Goal: Book appointment/travel/reservation

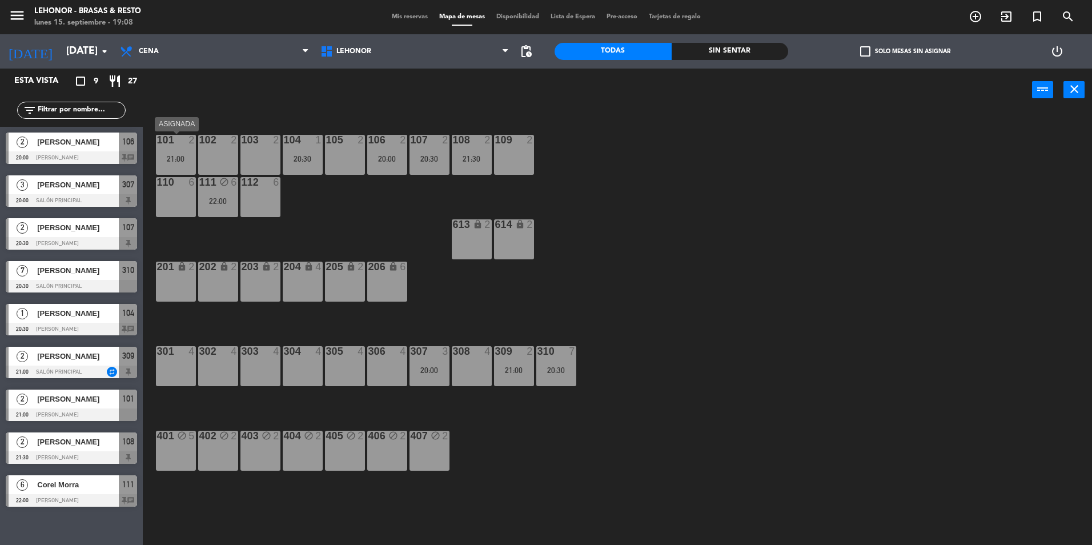
click at [185, 159] on div "21:00" at bounding box center [176, 159] width 40 height 8
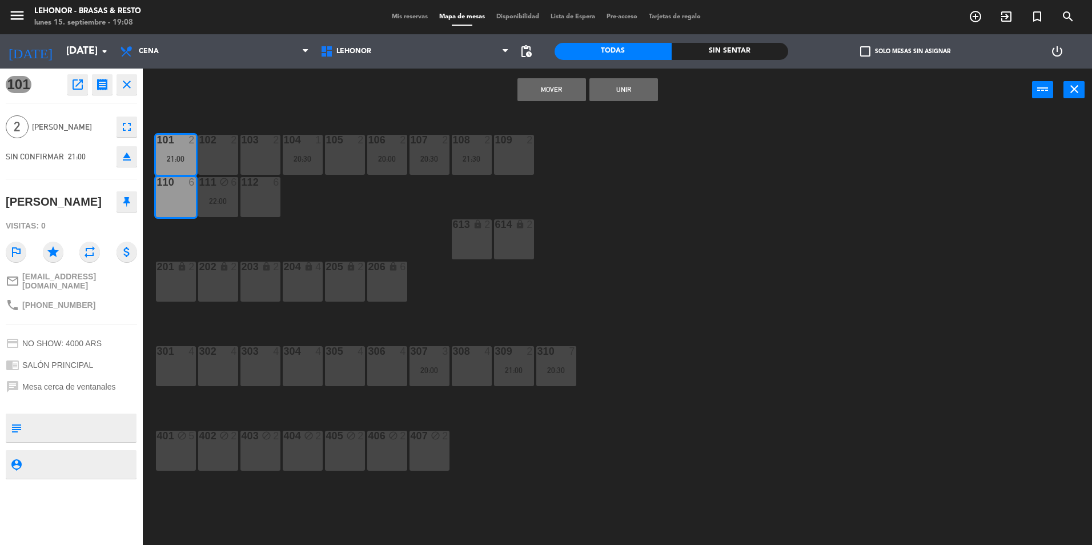
click at [352, 149] on div "105 2" at bounding box center [345, 155] width 40 height 40
click at [334, 232] on div "101 2 21:00 102 2 103 2 104 1 20:30 105 2 106 2 20:00 107 2 20:30 108 2 21:30 1…" at bounding box center [623, 330] width 938 height 433
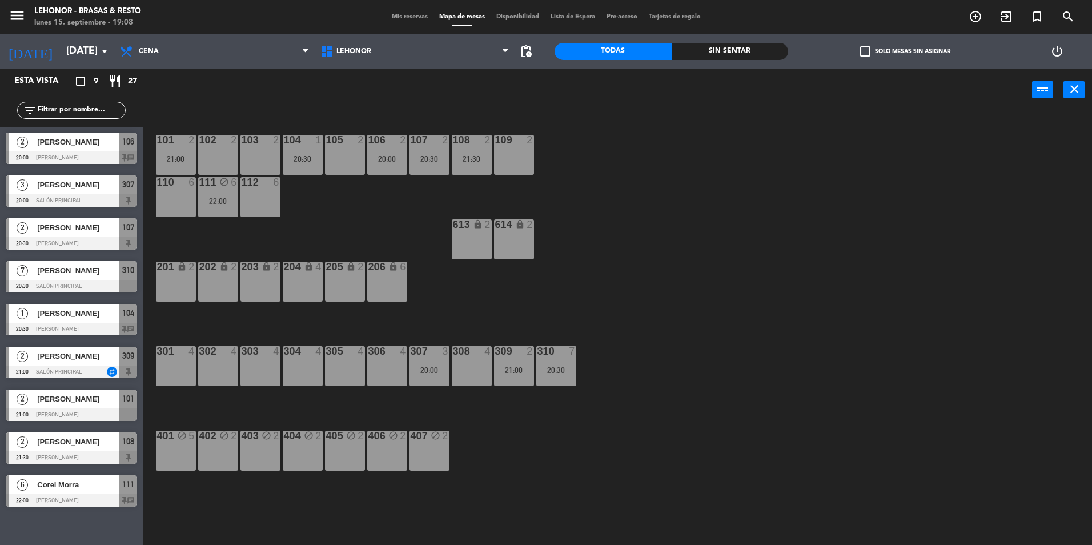
click at [174, 148] on div "101 2 21:00" at bounding box center [176, 155] width 40 height 40
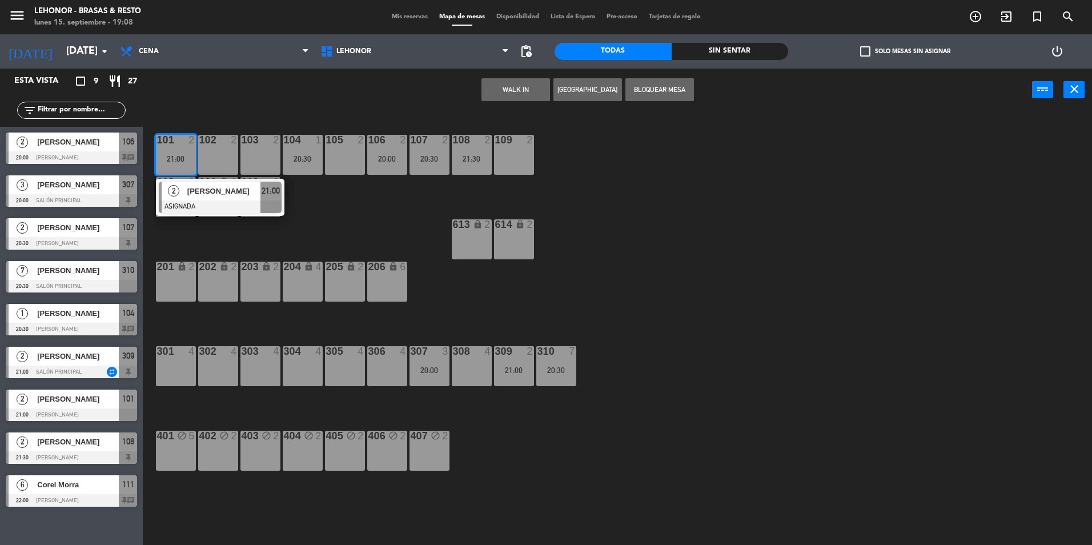
click at [351, 167] on div "105 2" at bounding box center [345, 155] width 40 height 40
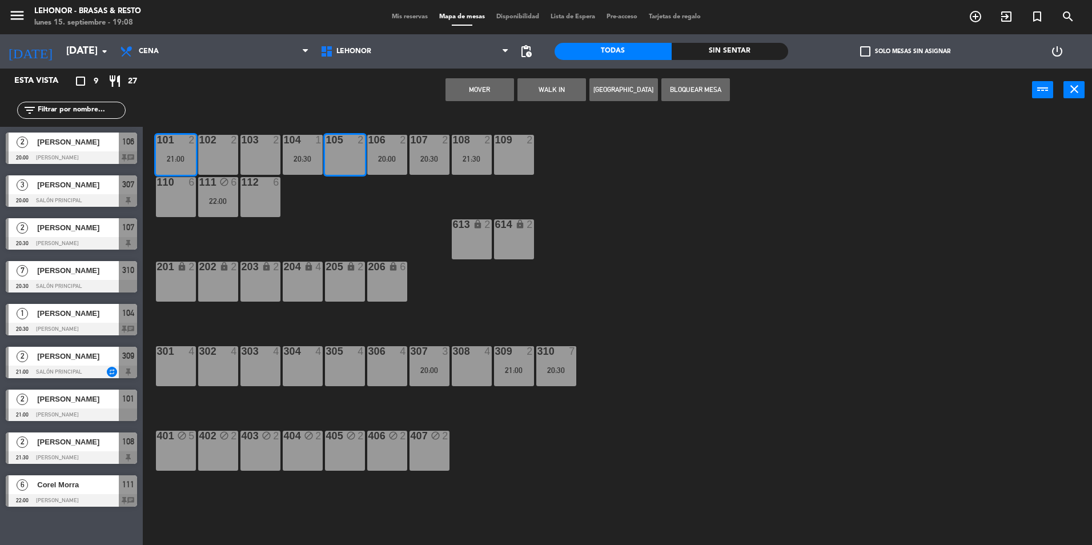
click at [462, 93] on button "Mover" at bounding box center [479, 89] width 69 height 23
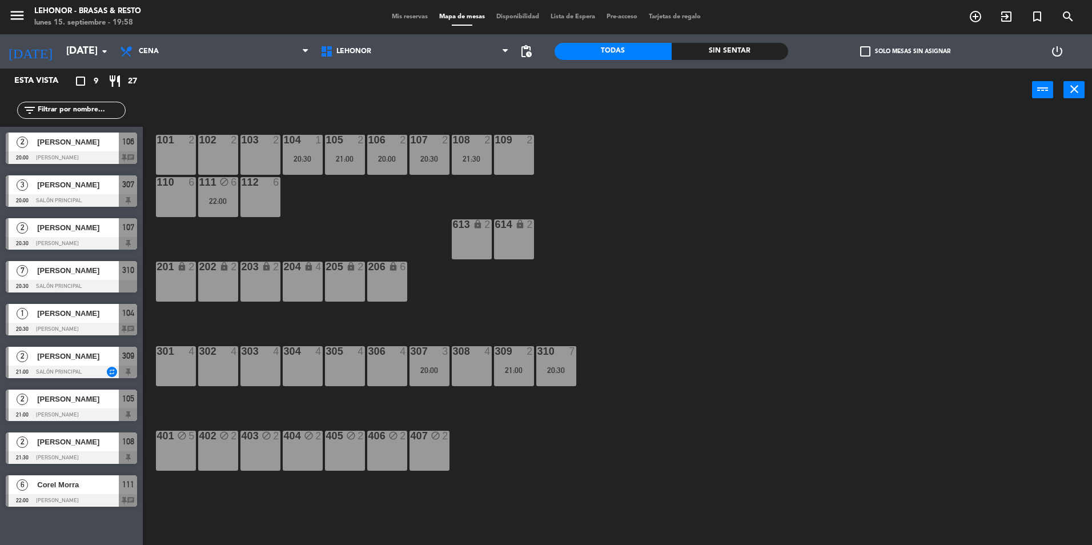
click at [71, 151] on div "[PERSON_NAME]" at bounding box center [77, 141] width 83 height 19
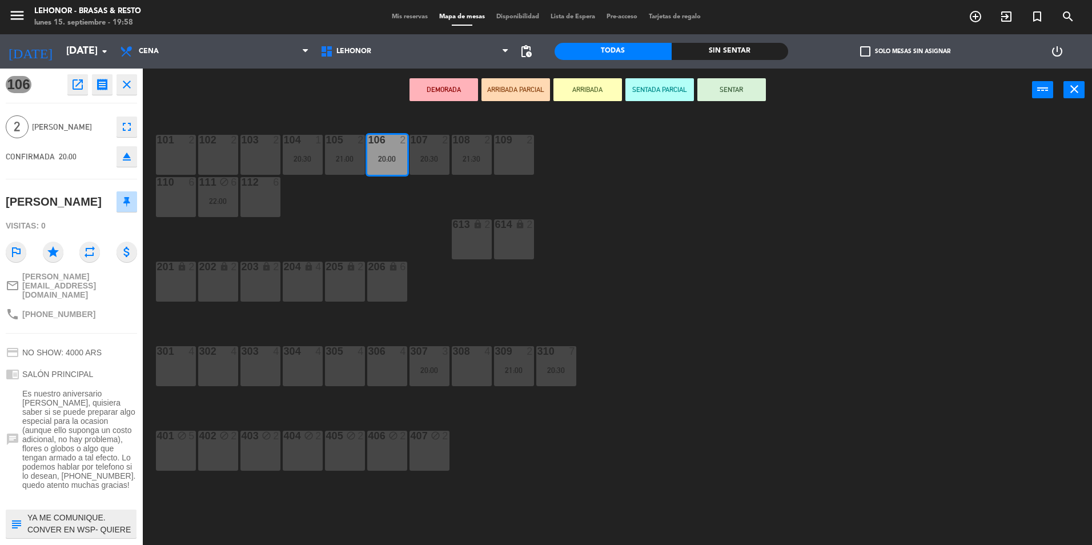
click at [783, 316] on div "101 2 102 2 103 2 104 1 20:30 105 2 21:00 106 2 20:00 107 2 20:30 108 2 21:30 1…" at bounding box center [623, 330] width 938 height 433
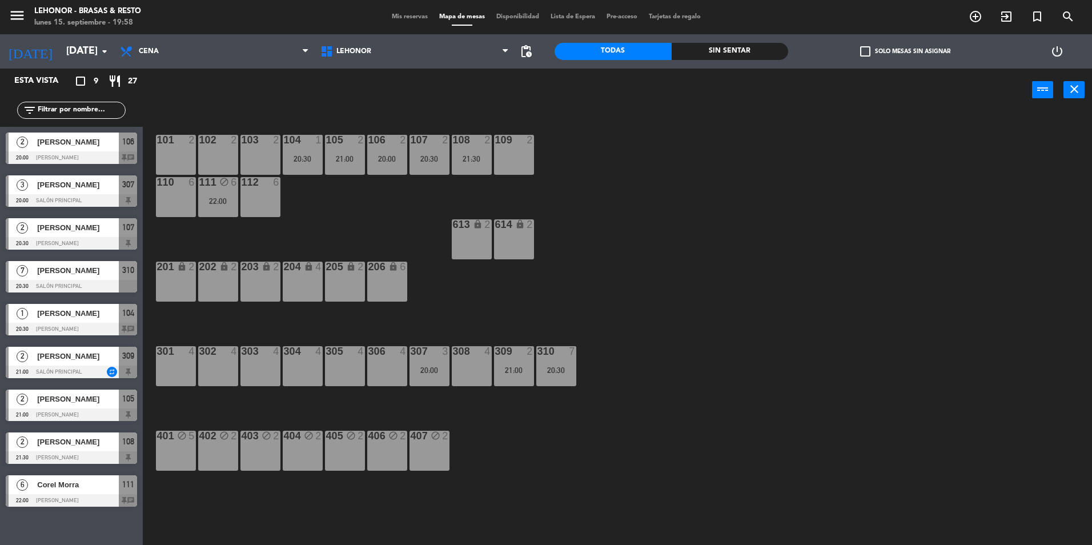
click at [669, 485] on div "101 2 102 2 103 2 104 1 20:30 105 2 21:00 106 2 20:00 107 2 20:30 108 2 21:30 1…" at bounding box center [623, 330] width 938 height 433
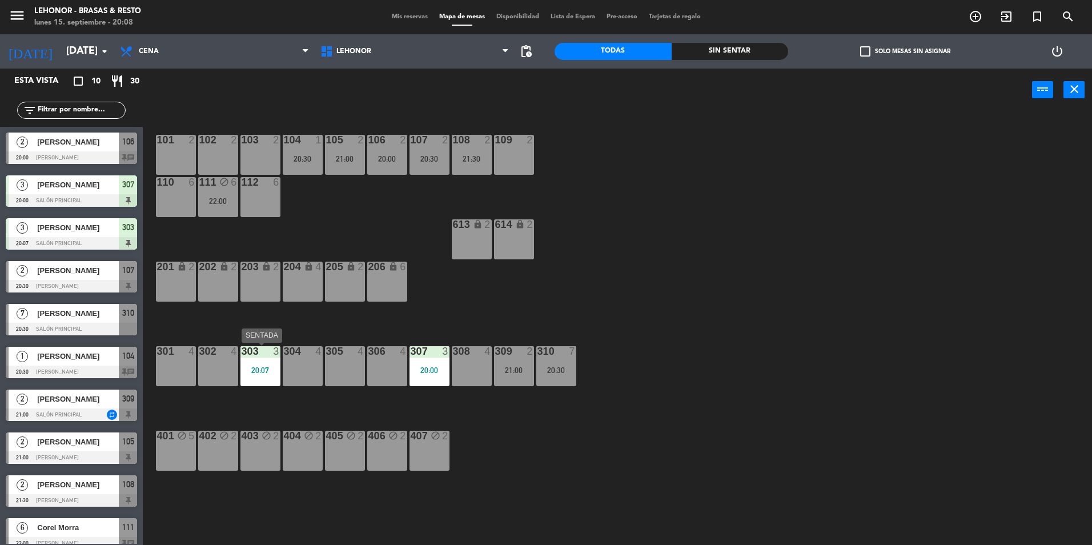
click at [255, 364] on div "303 3 20:07" at bounding box center [260, 366] width 40 height 40
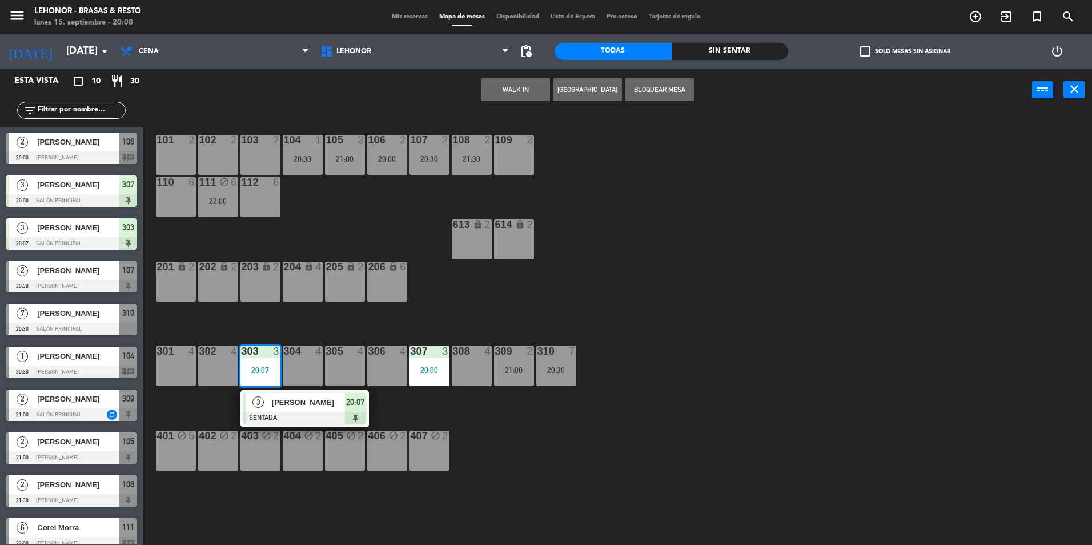
click at [734, 320] on div "101 2 102 2 103 2 104 1 20:30 105 2 21:00 106 2 20:00 107 2 20:30 108 2 21:30 1…" at bounding box center [623, 330] width 938 height 433
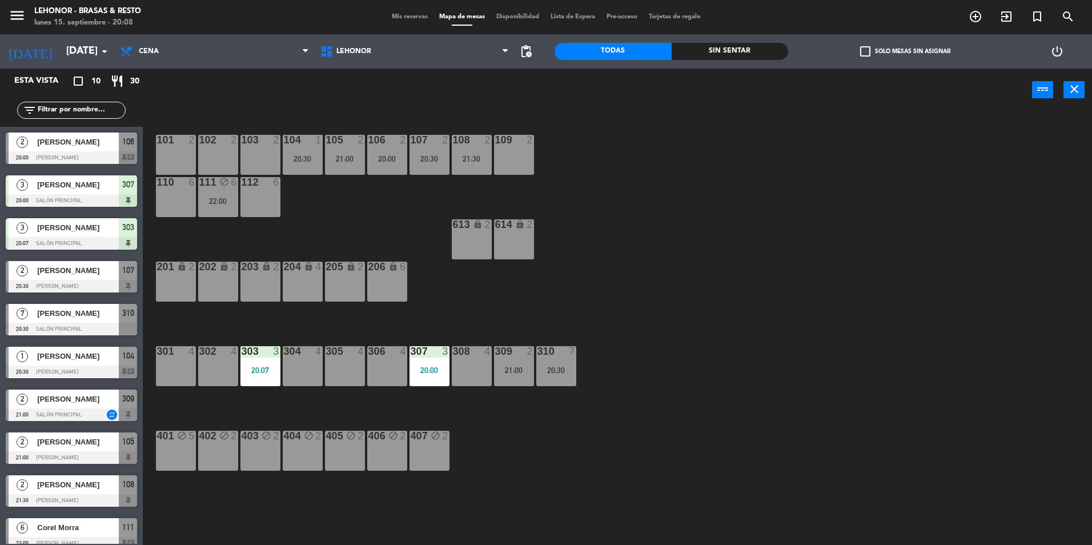
click at [265, 367] on div "20:07" at bounding box center [260, 370] width 40 height 8
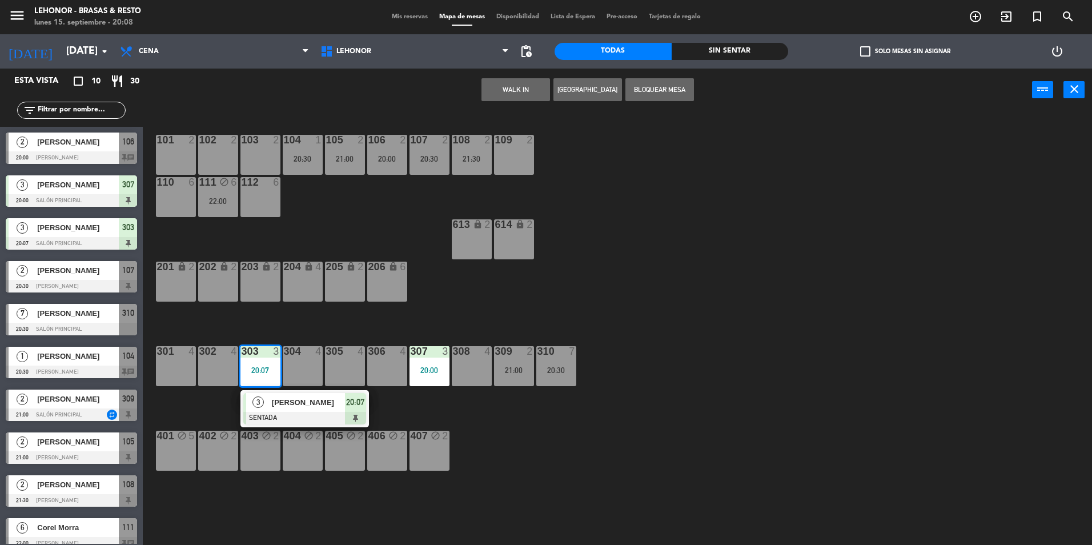
click at [803, 360] on div "101 2 102 2 103 2 104 1 20:30 105 2 21:00 106 2 20:00 107 2 20:30 108 2 21:30 1…" at bounding box center [623, 330] width 938 height 433
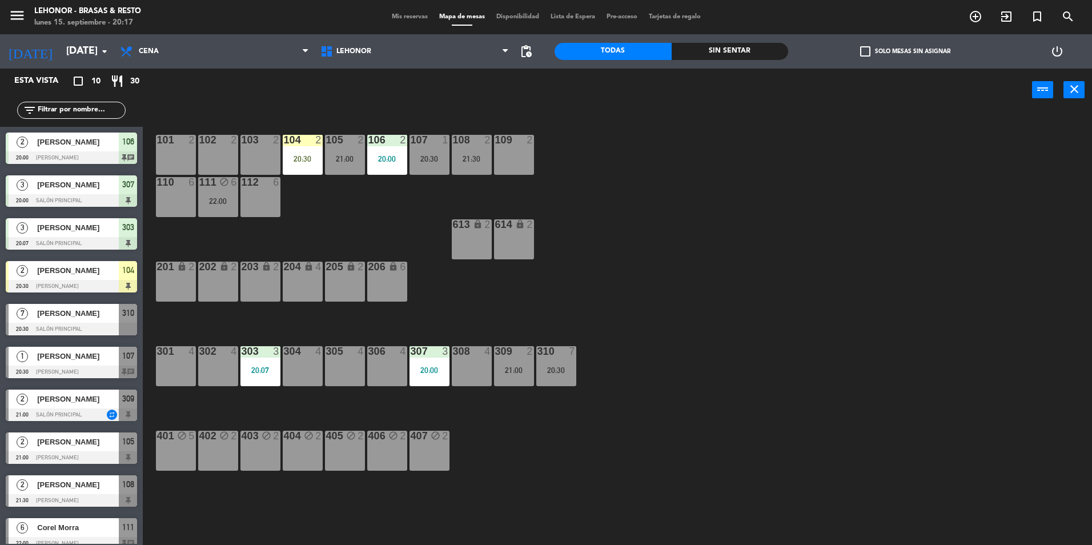
click at [388, 212] on div "101 2 102 2 103 2 104 2 20:30 105 2 21:00 106 2 20:00 107 1 20:30 108 2 21:30 1…" at bounding box center [623, 330] width 938 height 433
click at [424, 153] on div "107 1 20:30" at bounding box center [429, 155] width 40 height 40
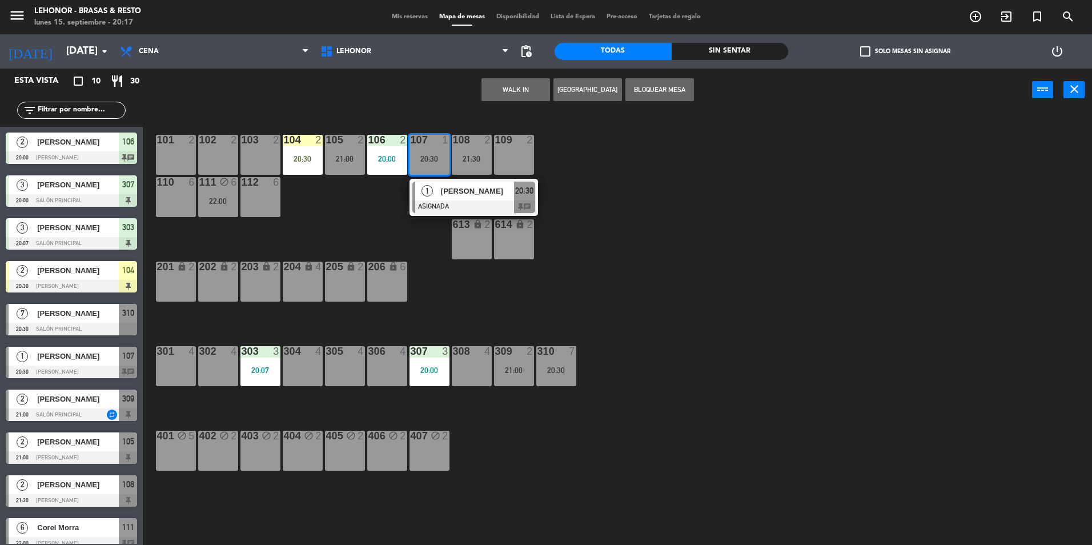
click at [395, 219] on div "101 2 102 2 103 2 104 2 20:30 105 2 21:00 106 2 20:00 107 1 20:30 1 [PERSON_NAM…" at bounding box center [623, 330] width 938 height 433
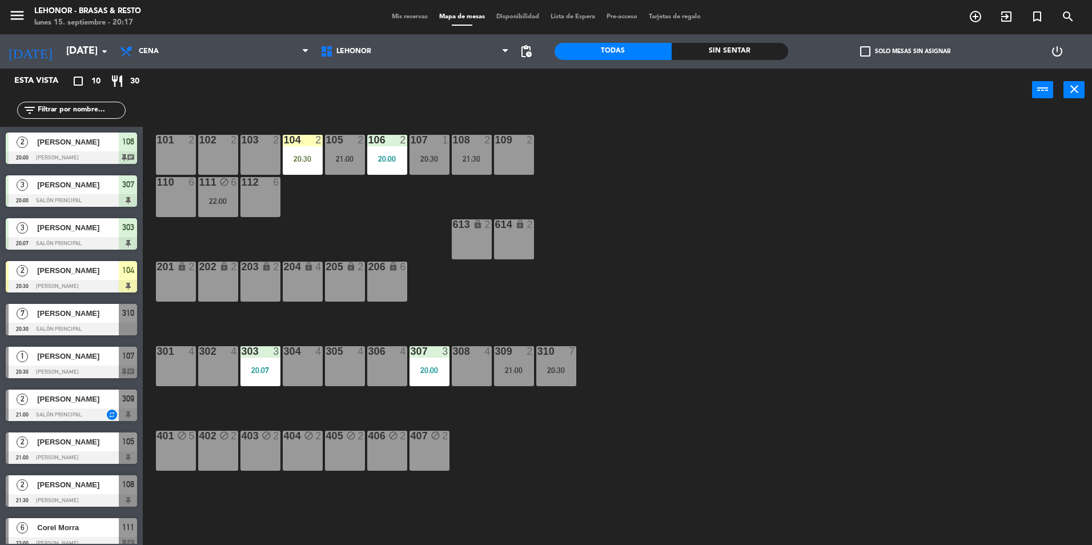
click at [432, 155] on div "20:30" at bounding box center [429, 159] width 40 height 8
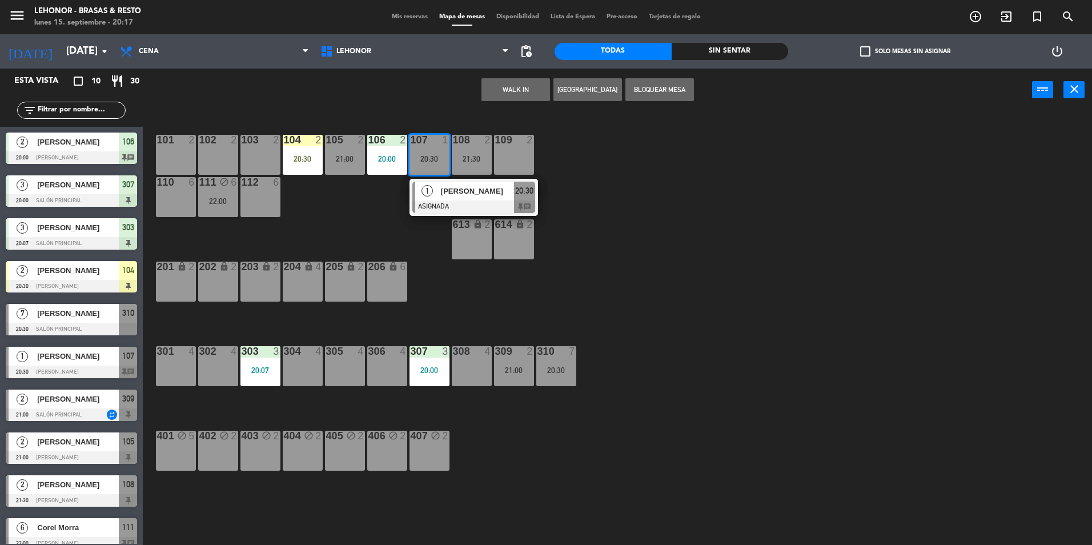
click at [333, 218] on div "101 2 102 2 103 2 104 2 20:30 105 2 21:00 106 2 20:00 107 1 20:30 1 [PERSON_NAM…" at bounding box center [623, 330] width 938 height 433
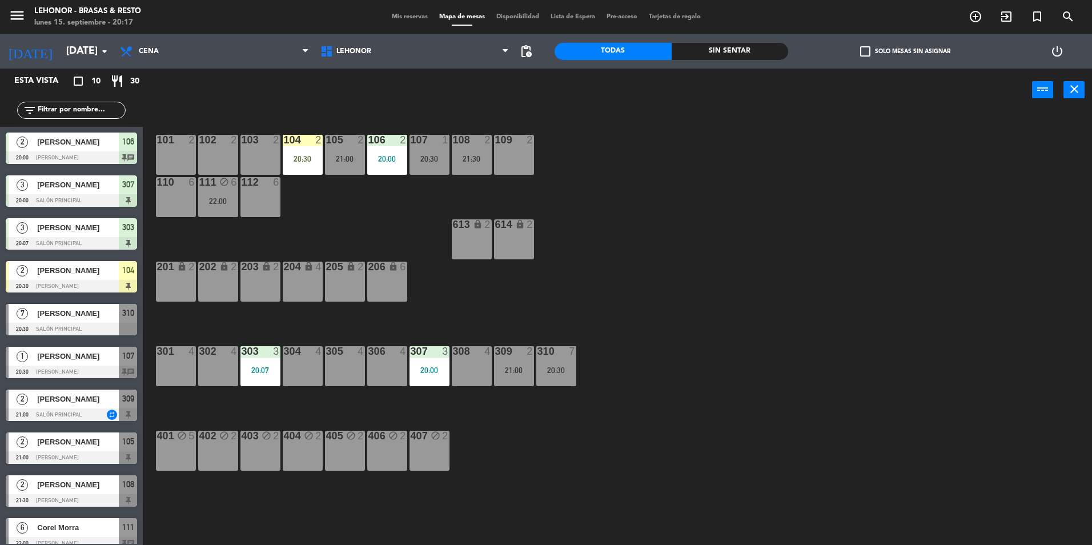
click at [317, 169] on div "104 2 20:30" at bounding box center [303, 155] width 40 height 40
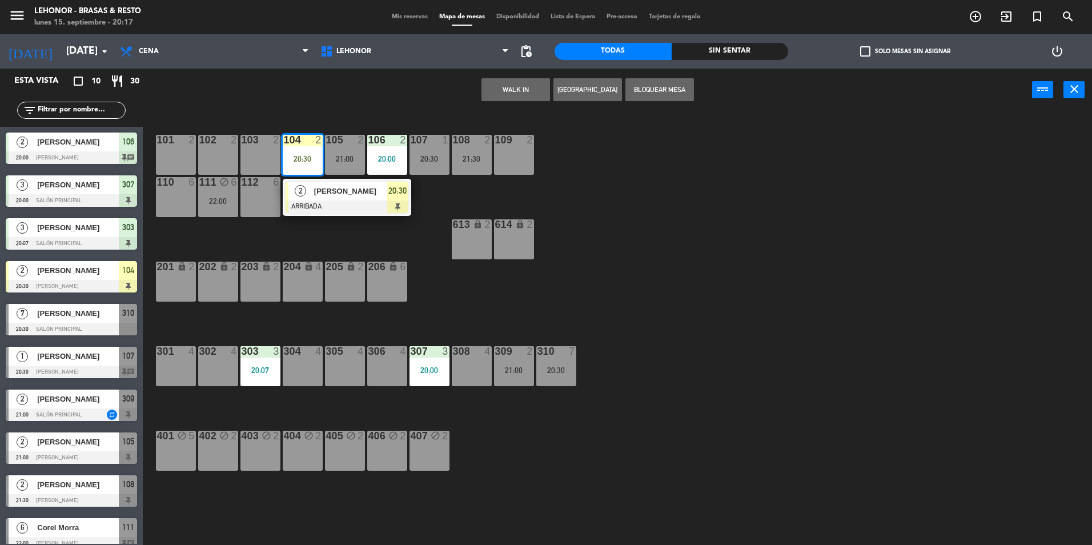
click at [444, 151] on div "107 1 20:30" at bounding box center [429, 155] width 40 height 40
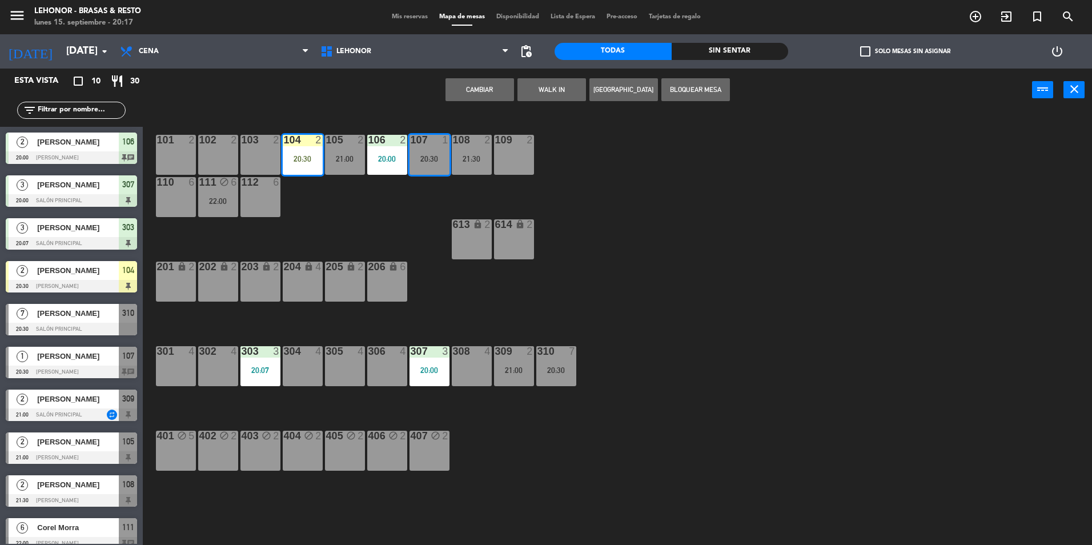
click at [493, 88] on button "Cambiar" at bounding box center [479, 89] width 69 height 23
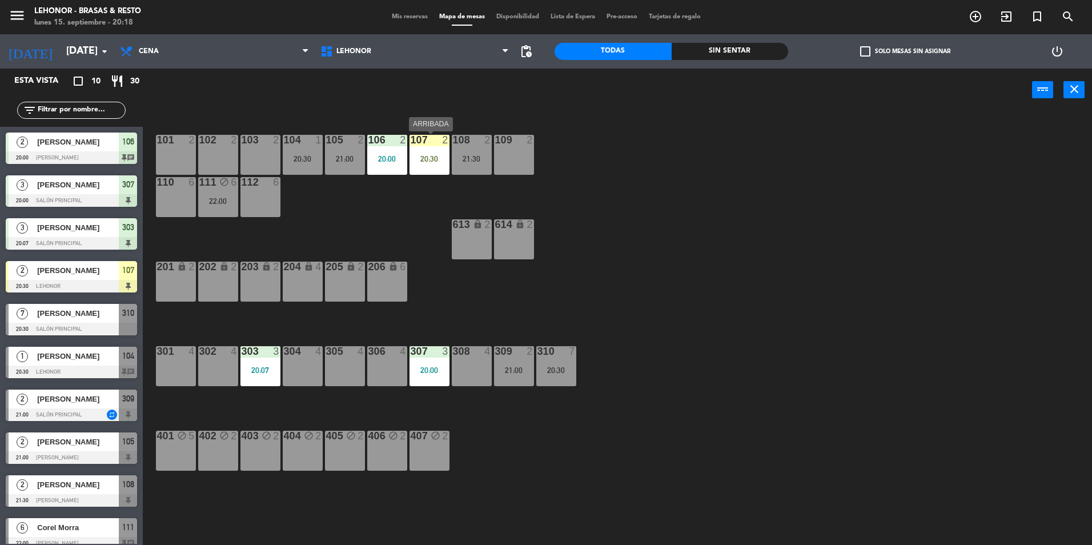
click at [432, 160] on div "20:30" at bounding box center [429, 159] width 40 height 8
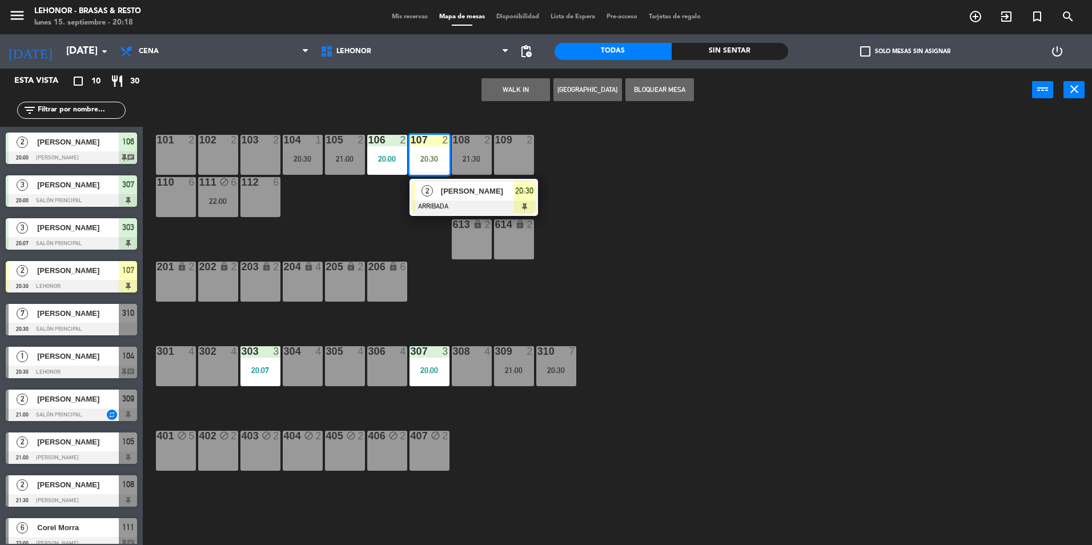
click at [457, 161] on div "21:30" at bounding box center [472, 159] width 40 height 8
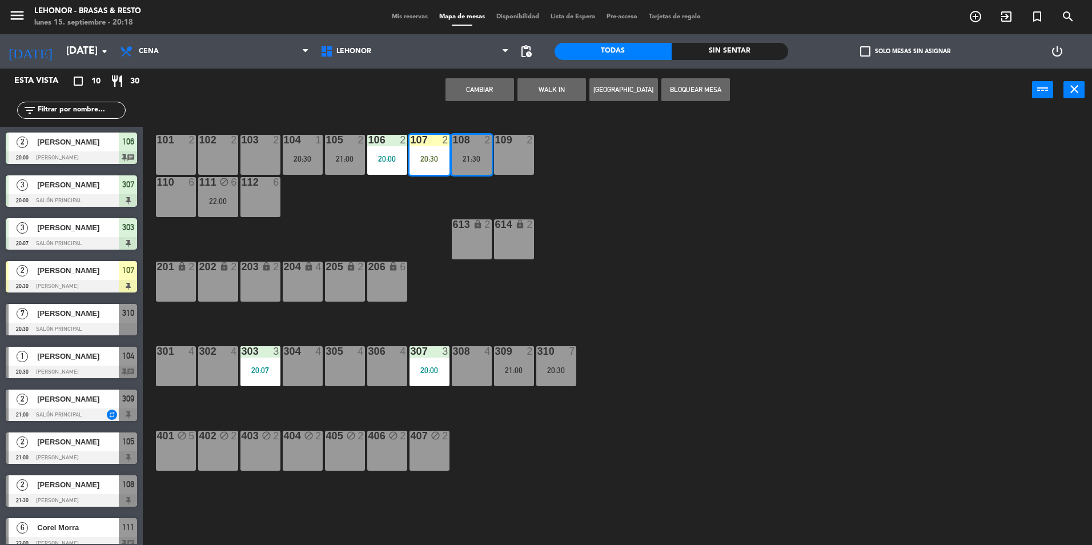
click at [486, 88] on button "Cambiar" at bounding box center [479, 89] width 69 height 23
